Goal: Information Seeking & Learning: Learn about a topic

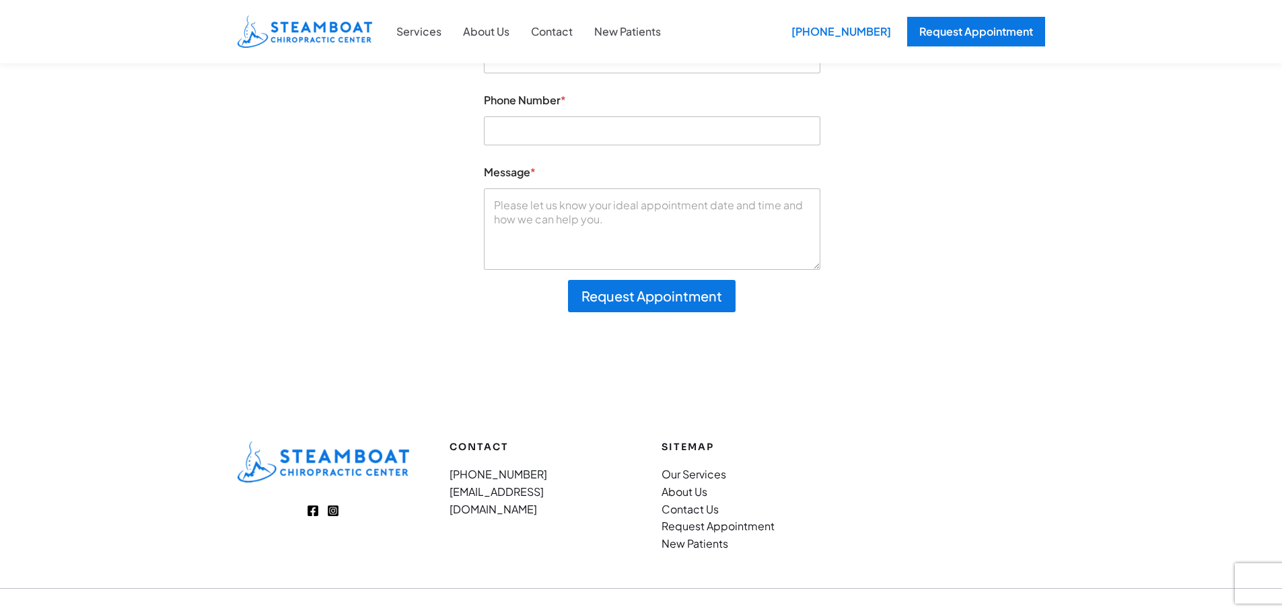
scroll to position [269, 0]
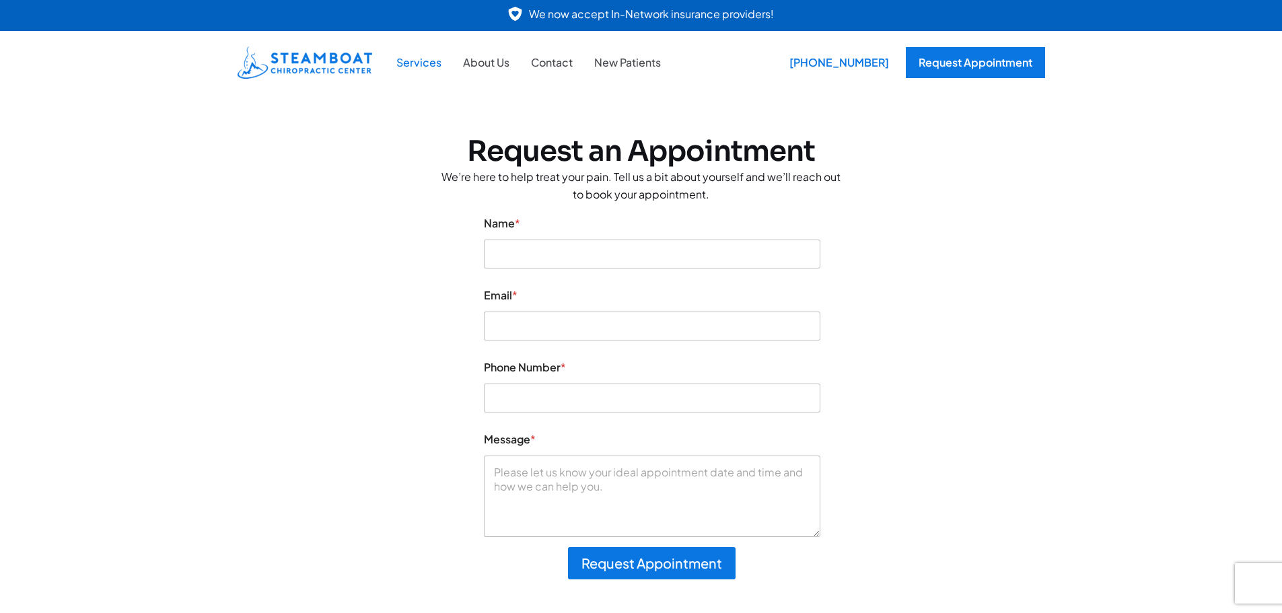
click at [435, 59] on link "Services" at bounding box center [419, 62] width 67 height 17
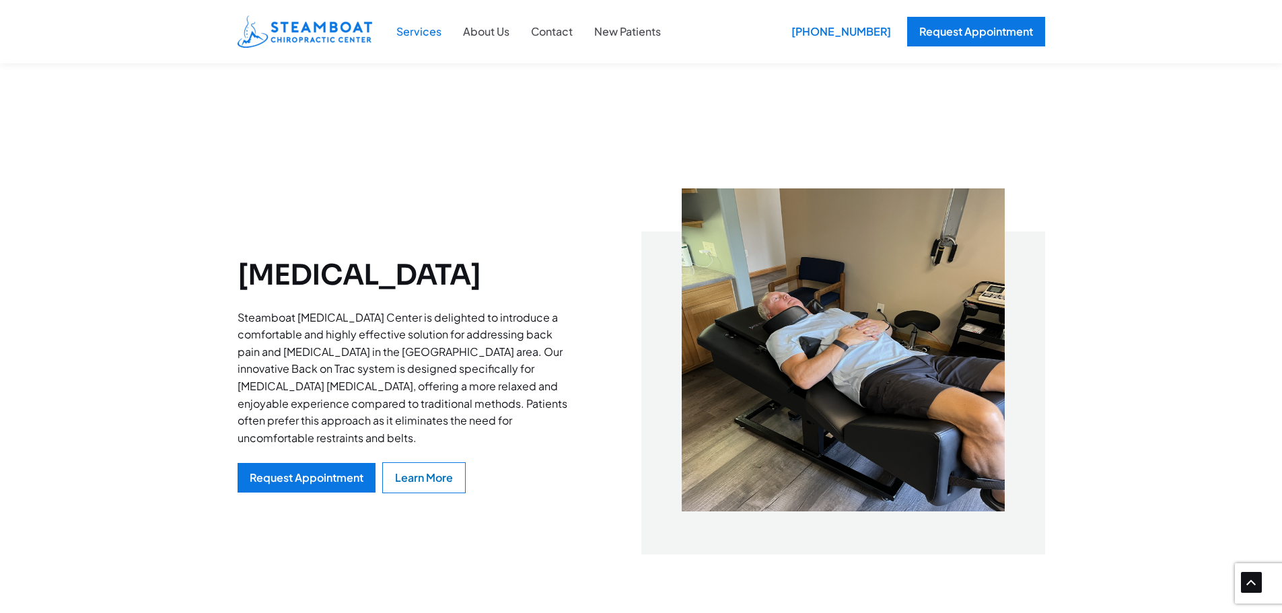
scroll to position [1211, 0]
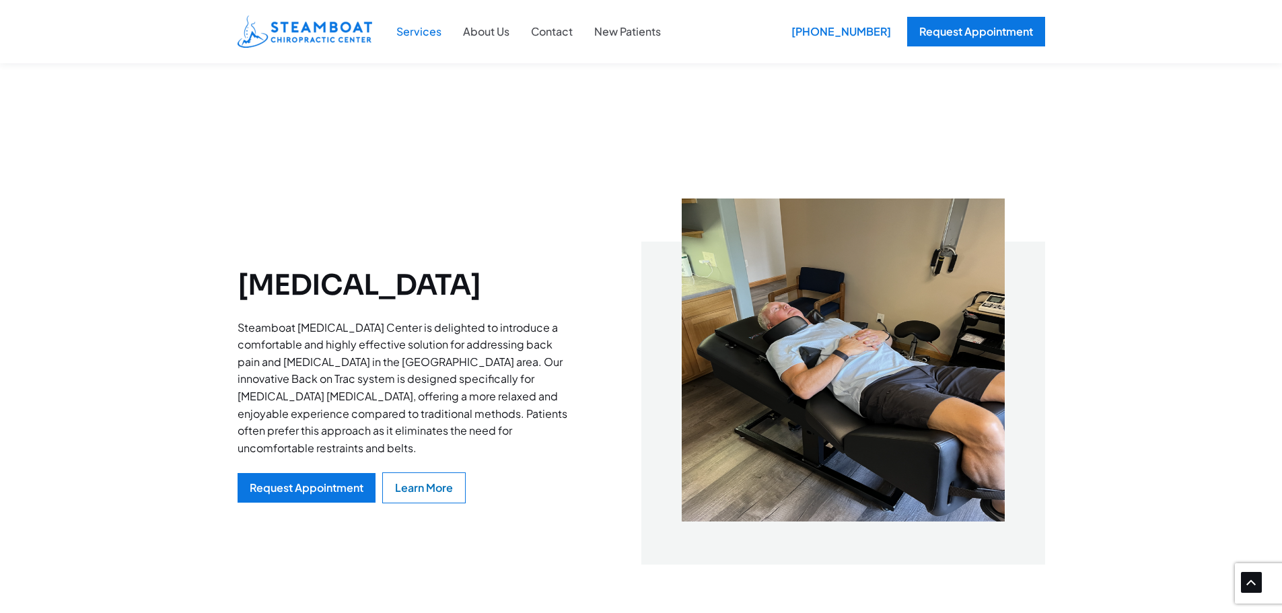
drag, startPoint x: 551, startPoint y: 282, endPoint x: 228, endPoint y: 288, distance: 323.1
click at [228, 288] on div "Spinal Decompression Steamboat Chiropractic Center is delighted to introduce a …" at bounding box center [641, 375] width 1282 height 511
copy h2 "Spinal Decompression"
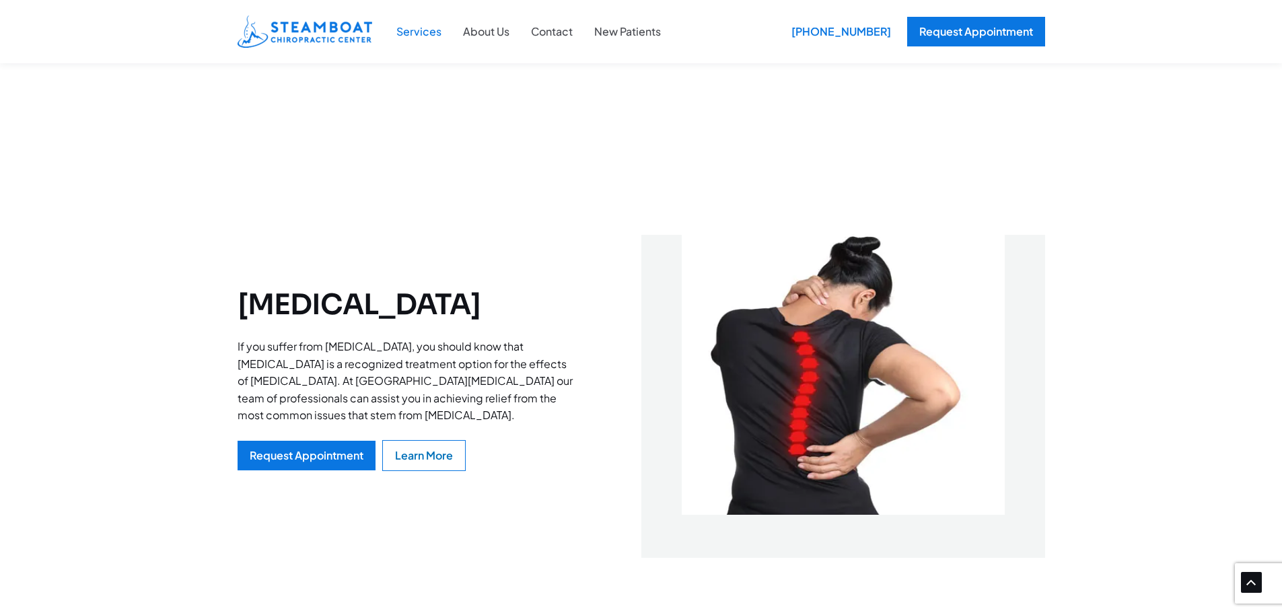
scroll to position [2288, 0]
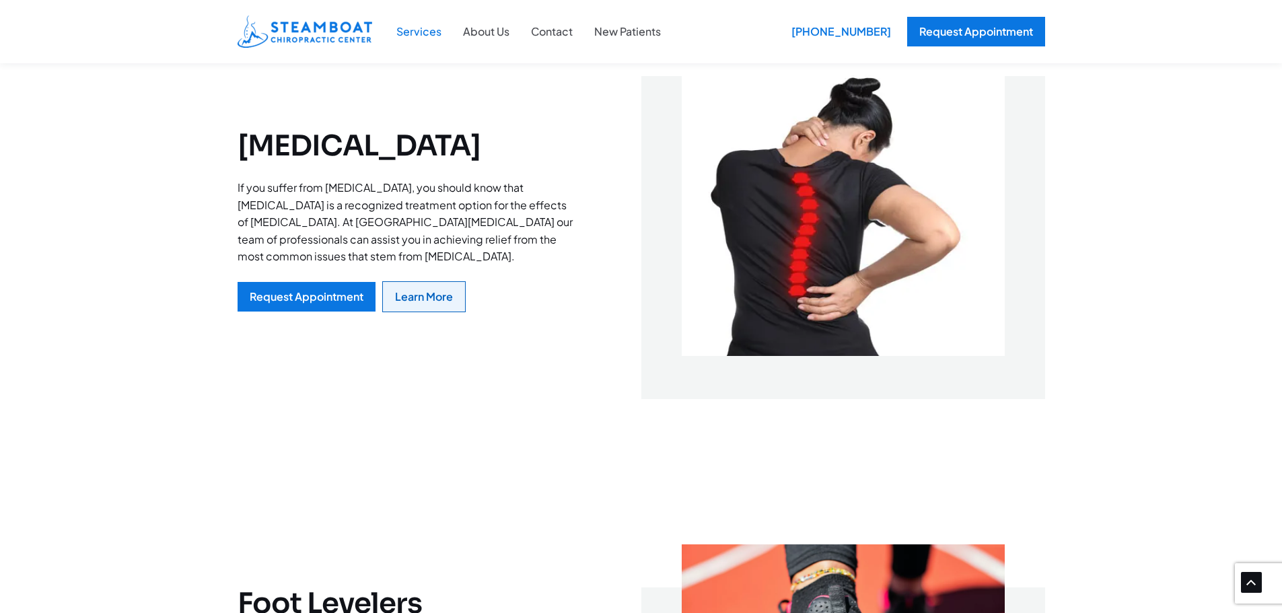
click at [438, 285] on link "Learn More" at bounding box center [423, 296] width 83 height 31
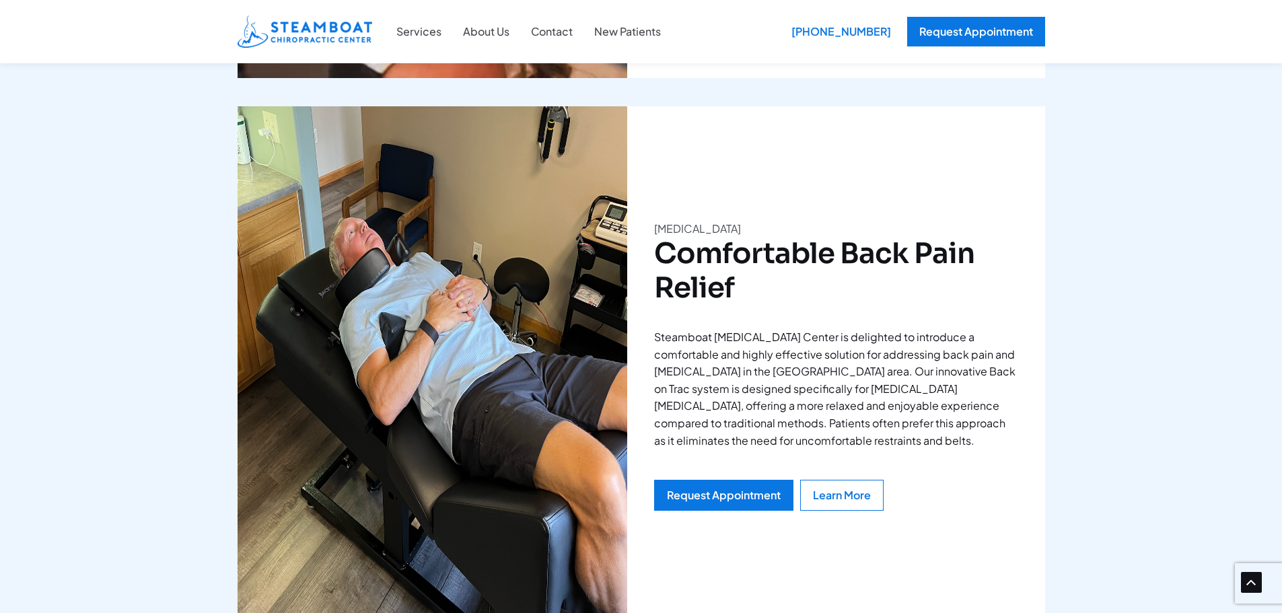
scroll to position [2019, 0]
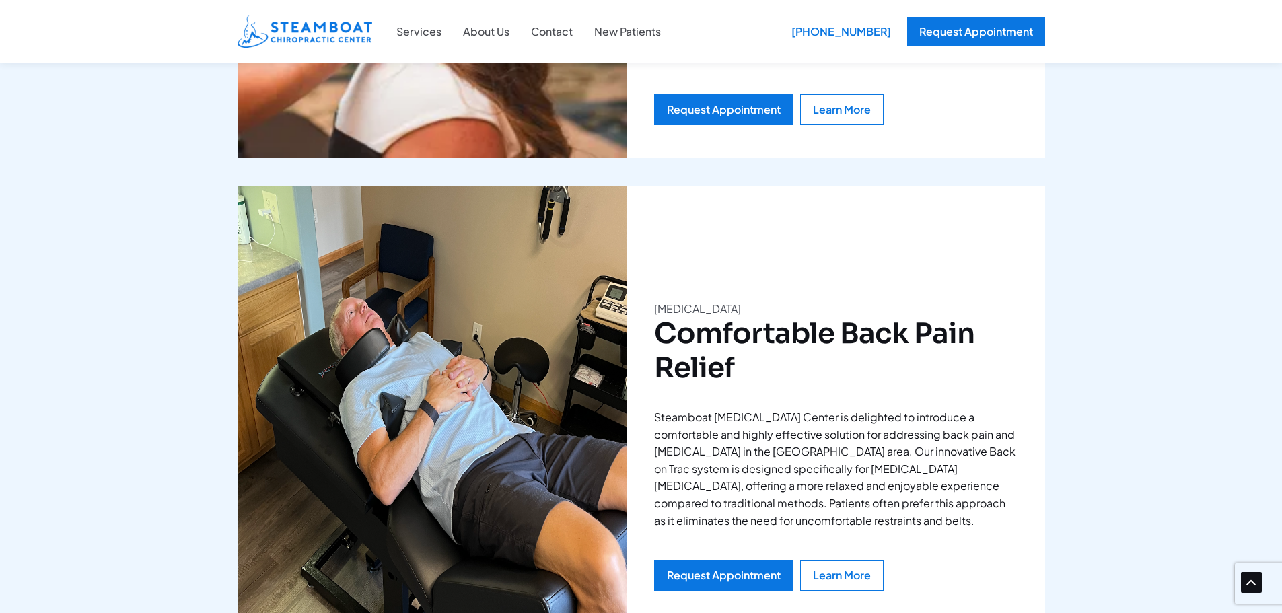
click at [1098, 194] on div "OUR SERVICES We’re experts in treating your pain symptoms Back Pain Neck Pain S…" at bounding box center [641, 135] width 1282 height 1740
click at [845, 560] on link "Learn More" at bounding box center [841, 575] width 83 height 31
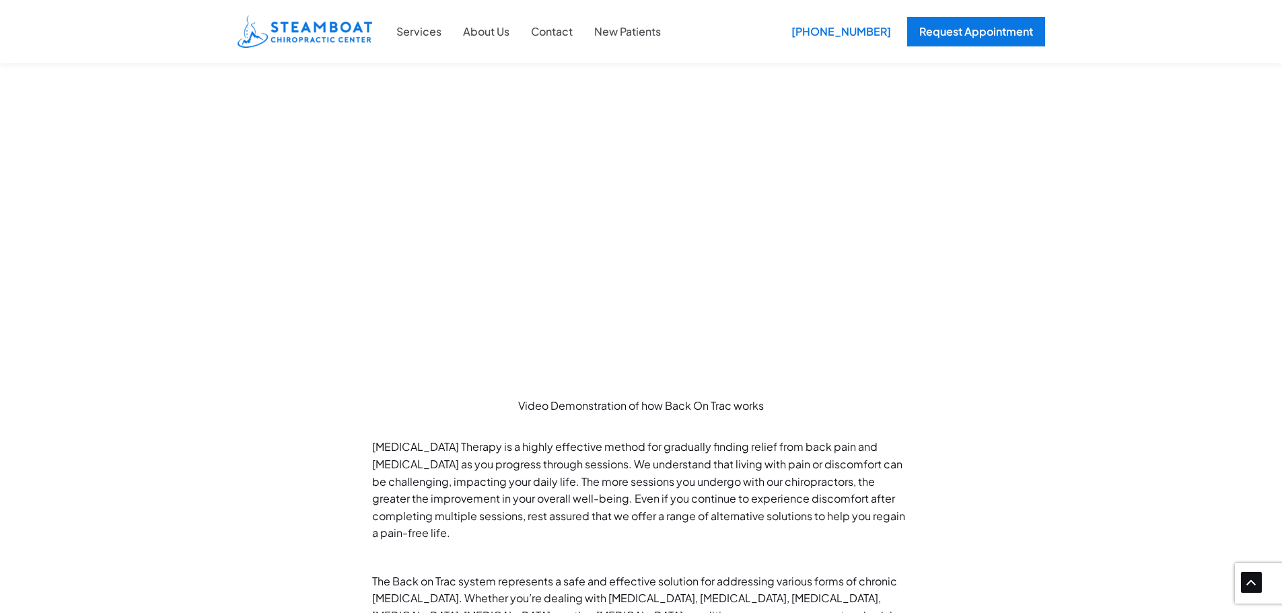
scroll to position [336, 0]
